Goal: Information Seeking & Learning: Find specific page/section

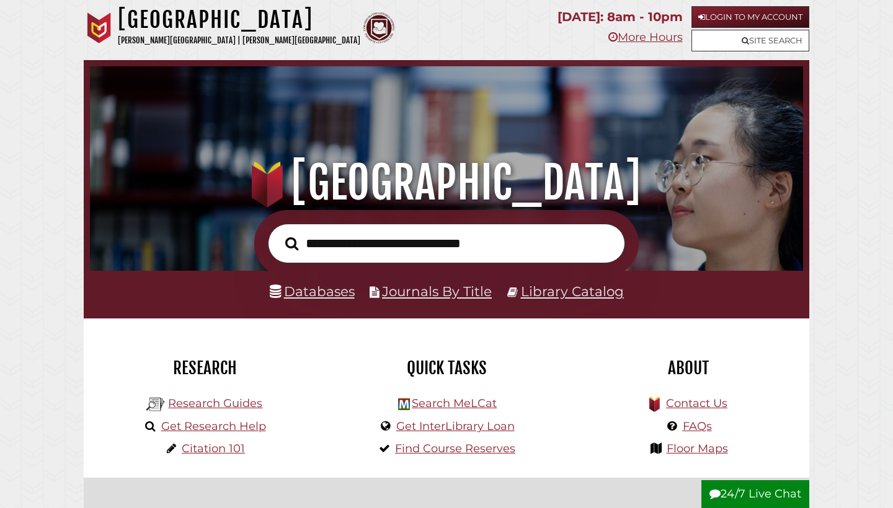
scroll to position [236, 707]
type input "*"
type input "**********"
click at [291, 243] on button "Search" at bounding box center [291, 244] width 25 height 20
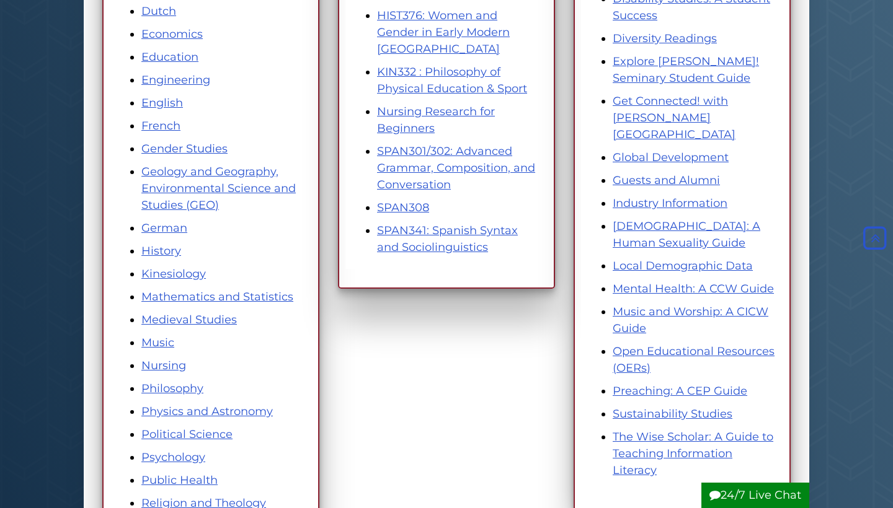
scroll to position [459, 0]
click at [166, 369] on link "Nursing" at bounding box center [163, 365] width 45 height 14
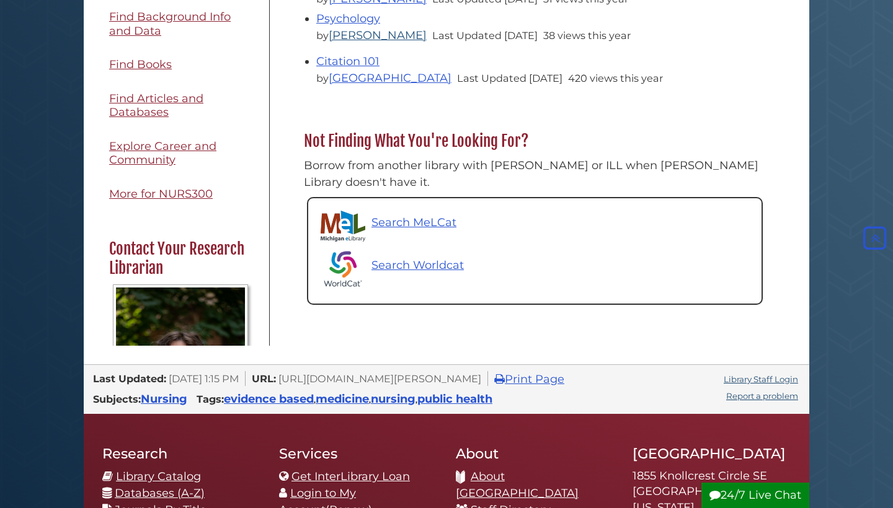
scroll to position [622, 0]
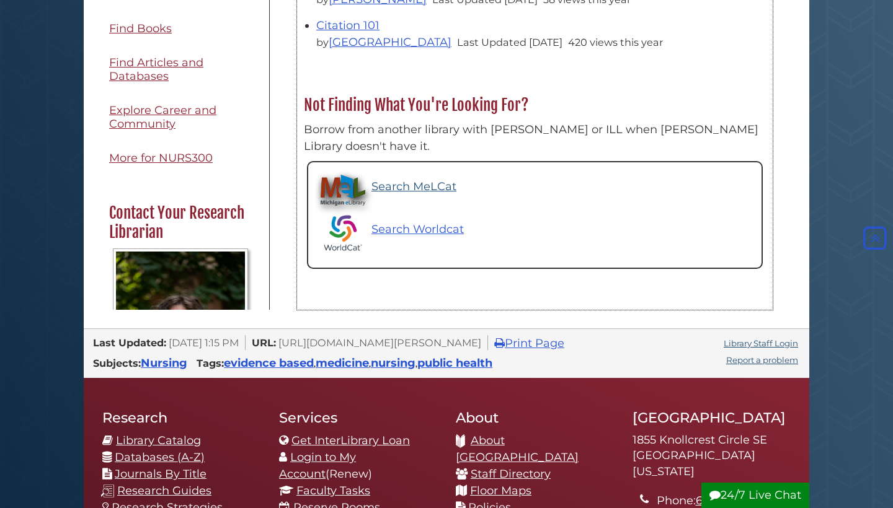
click at [419, 179] on p "Search MeLCat" at bounding box center [413, 187] width 85 height 17
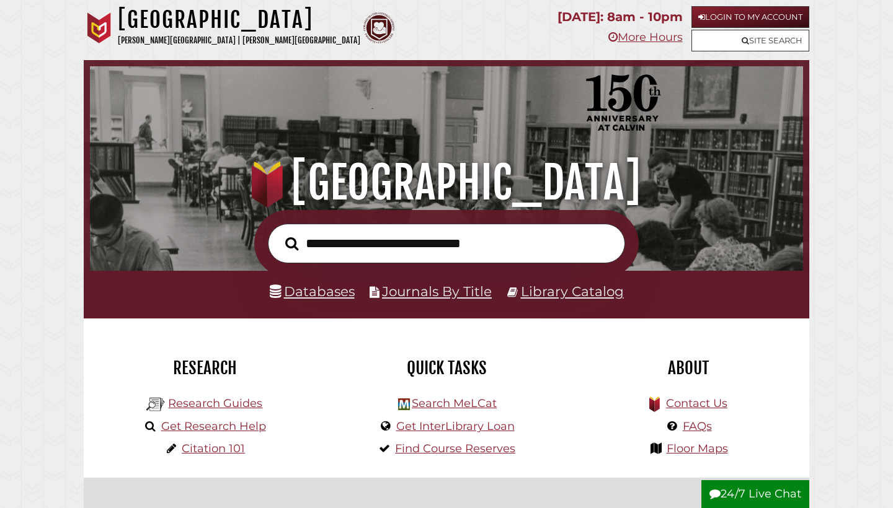
scroll to position [236, 707]
click at [302, 286] on link "Databases" at bounding box center [312, 291] width 85 height 16
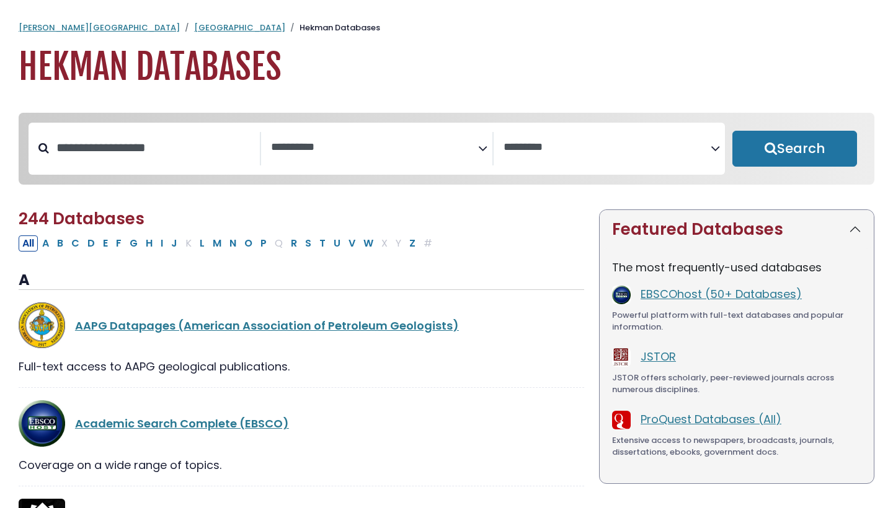
select select "Database Subject Filter"
select select "Database Vendors Filter"
click at [308, 143] on textarea "Search" at bounding box center [374, 147] width 207 height 13
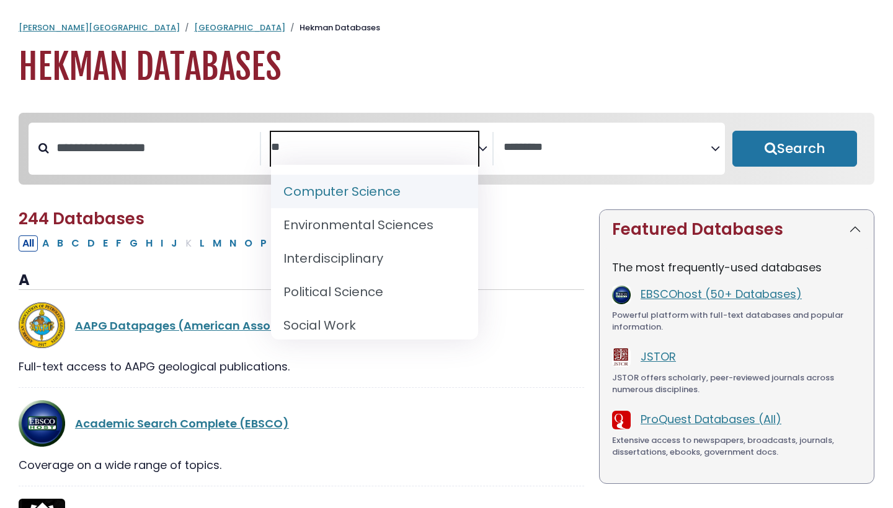
type textarea "*"
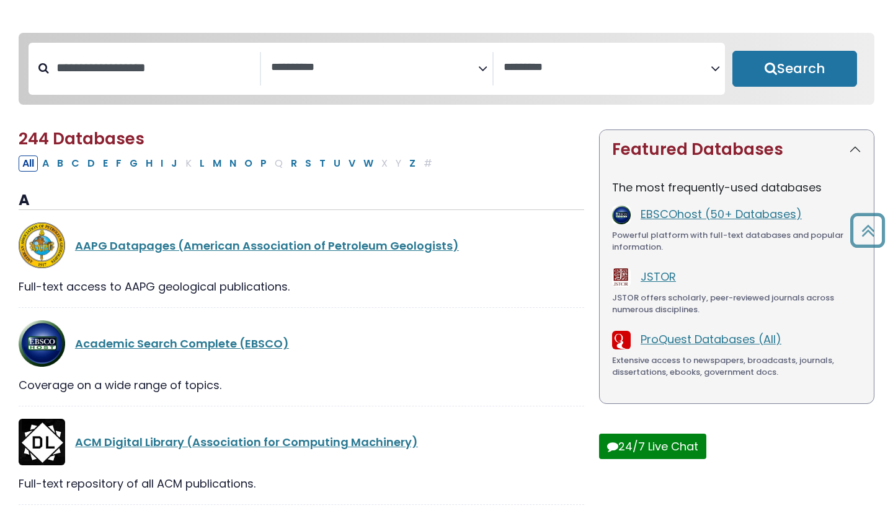
scroll to position [79, 0]
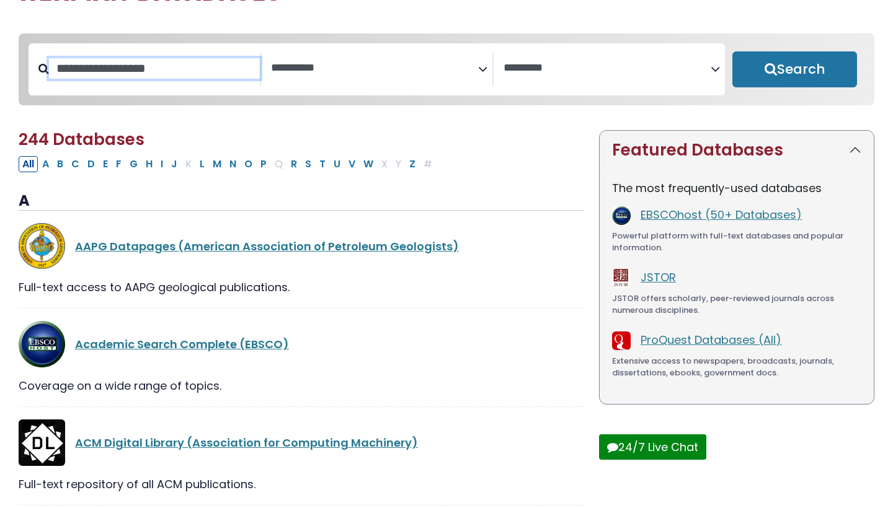
click at [108, 72] on input "Search database by title or keyword" at bounding box center [154, 68] width 211 height 20
type input "******"
click at [794, 70] on button "Search" at bounding box center [794, 69] width 125 height 36
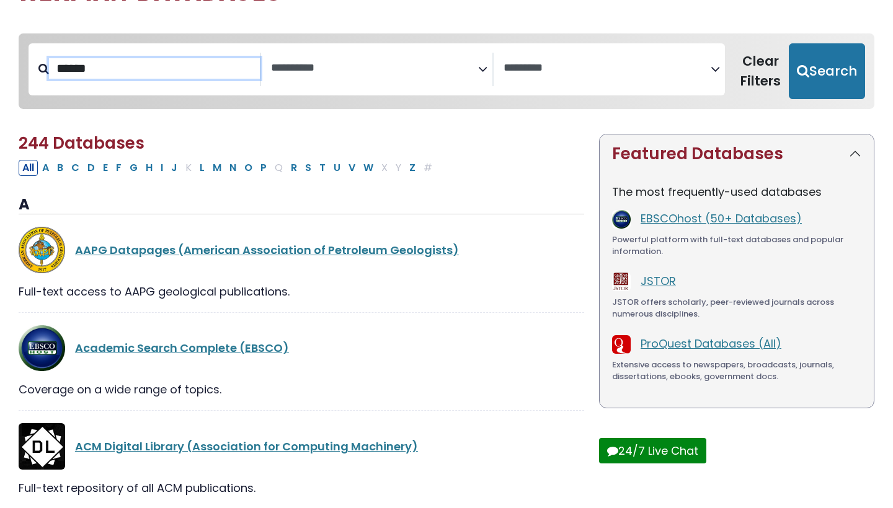
select select "Database Subject Filter"
select select "Database Vendors Filter"
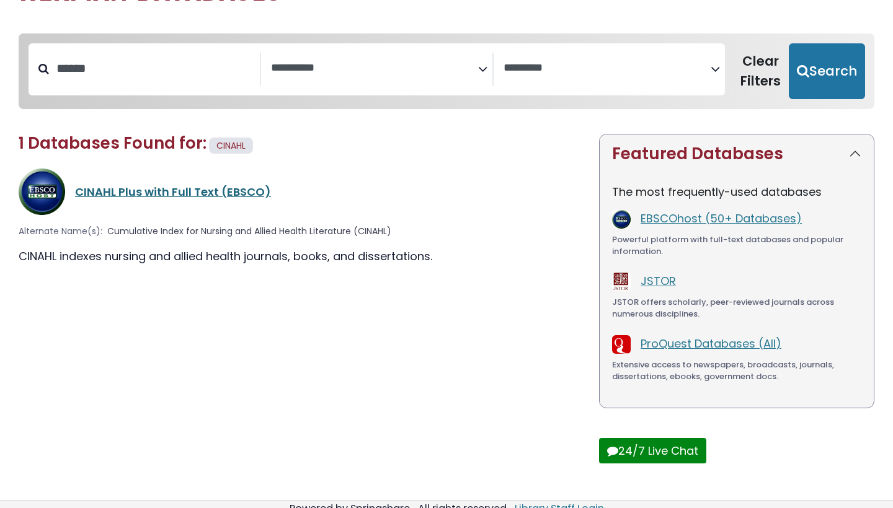
click at [133, 188] on link "CINAHL Plus with Full Text (EBSCO)" at bounding box center [173, 191] width 196 height 15
